Goal: Entertainment & Leisure: Consume media (video, audio)

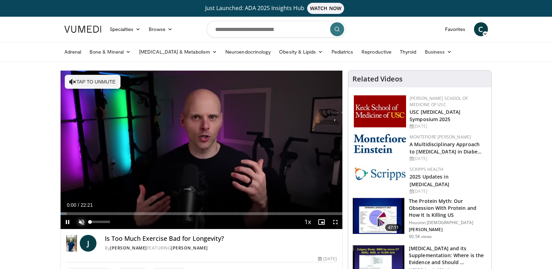
click at [84, 221] on span "Video Player" at bounding box center [82, 222] width 14 height 14
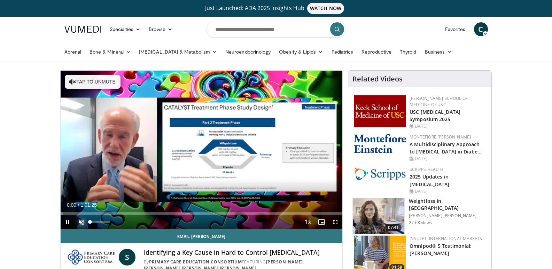
click at [82, 223] on span "Video Player" at bounding box center [82, 222] width 14 height 14
